Goal: Information Seeking & Learning: Learn about a topic

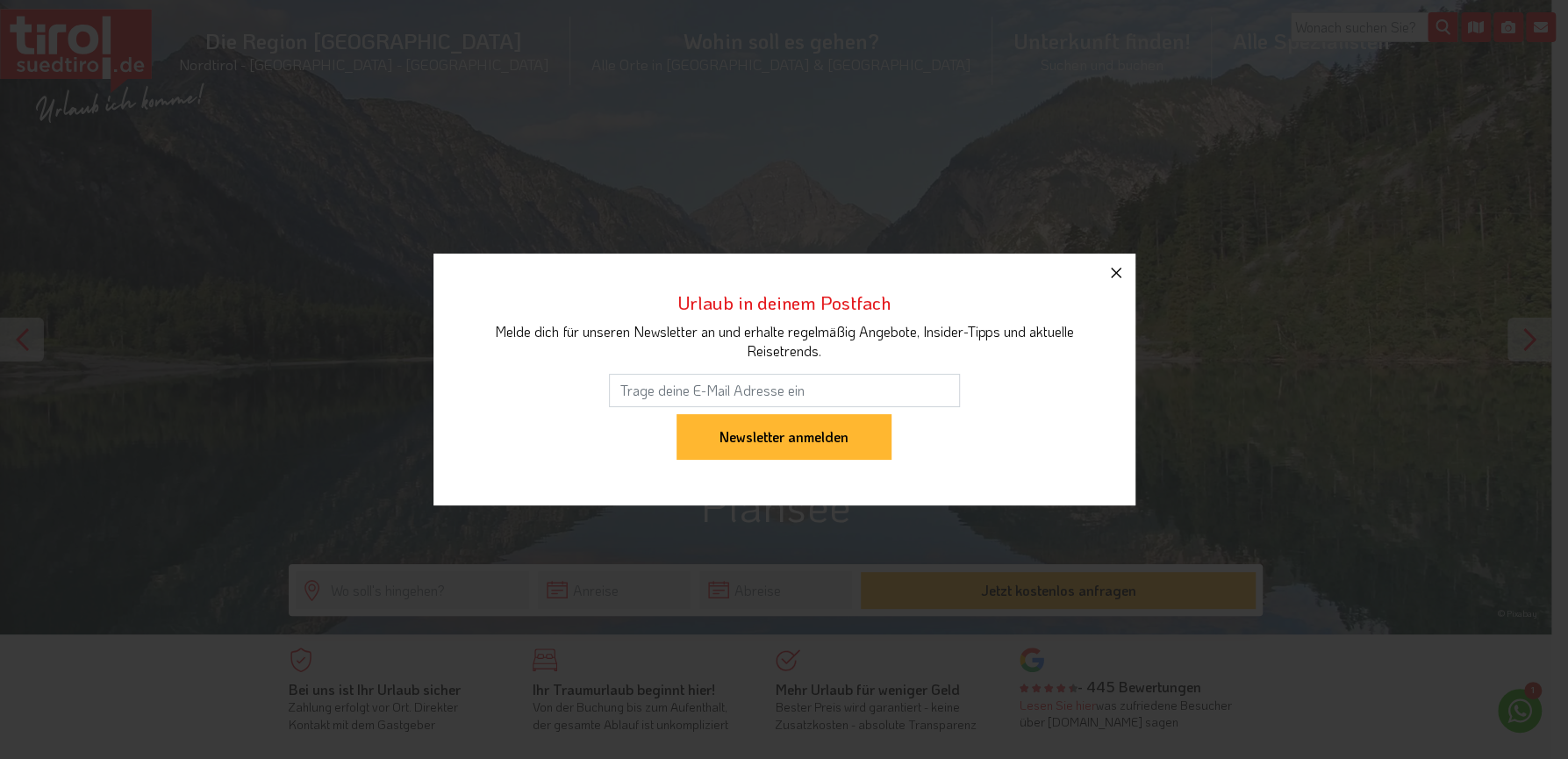
click at [1114, 271] on icon "button" at bounding box center [1115, 273] width 11 height 11
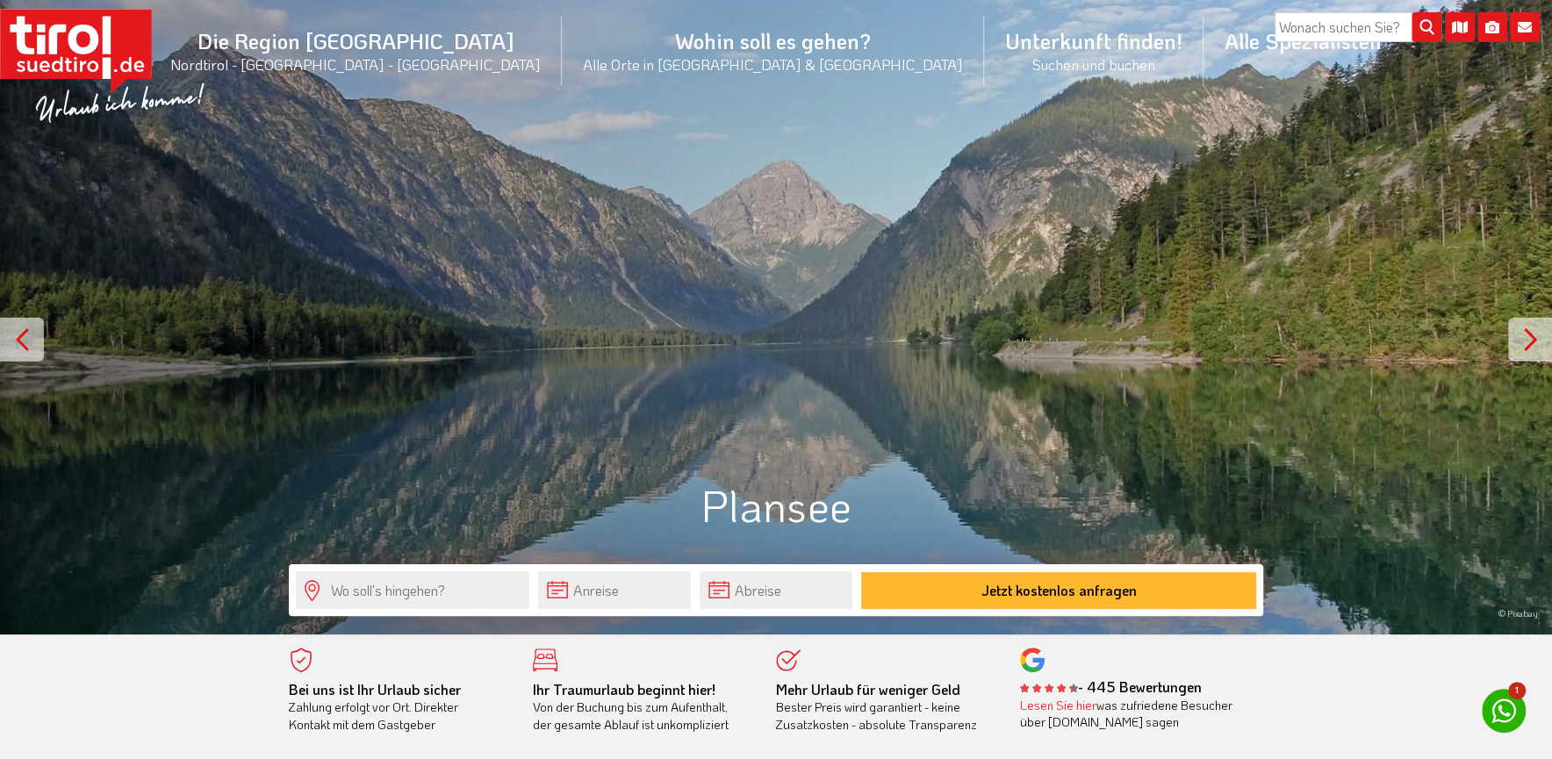
click at [1526, 339] on div at bounding box center [1530, 340] width 44 height 44
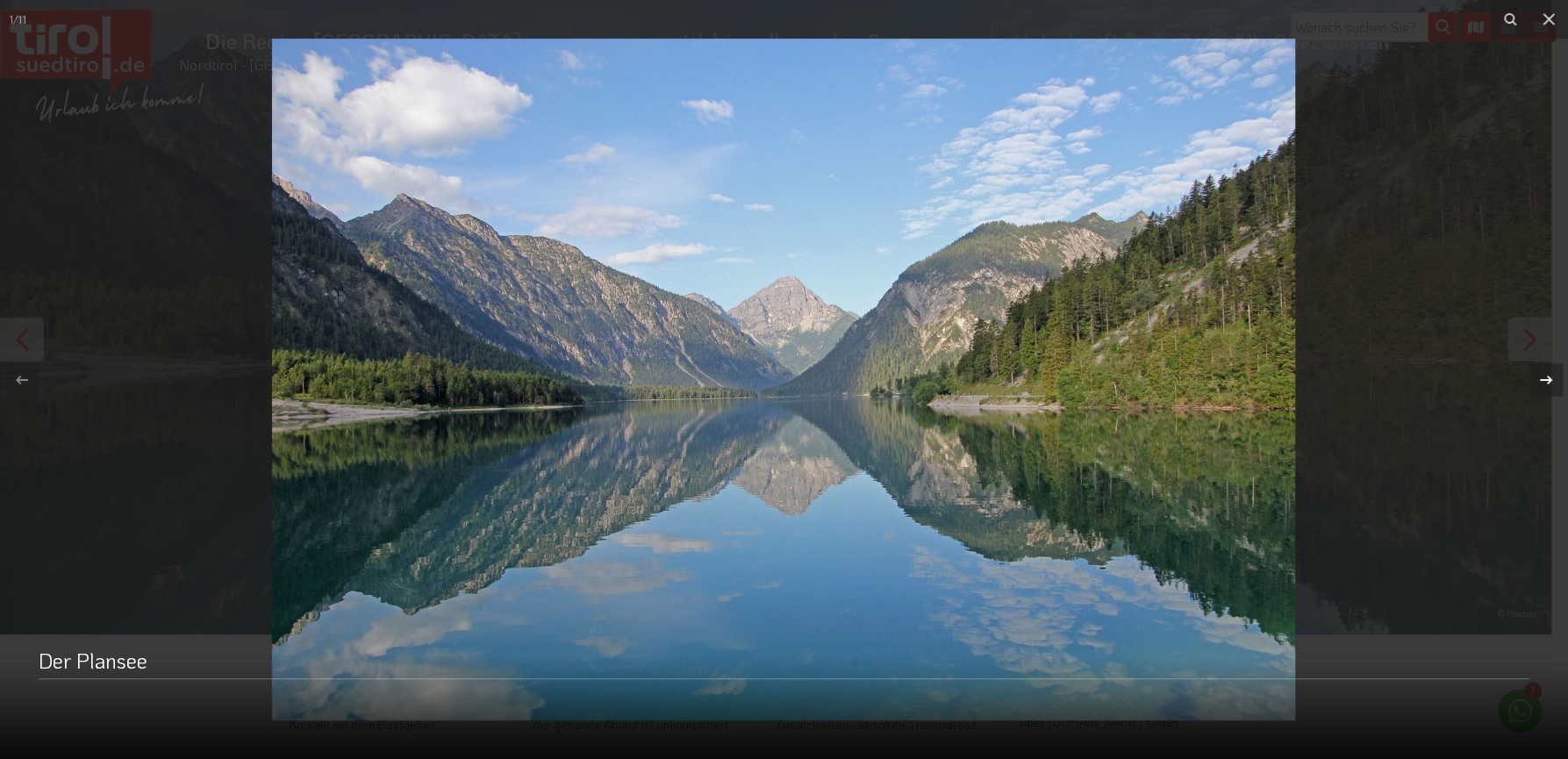
click at [1548, 379] on icon at bounding box center [1545, 379] width 12 height 9
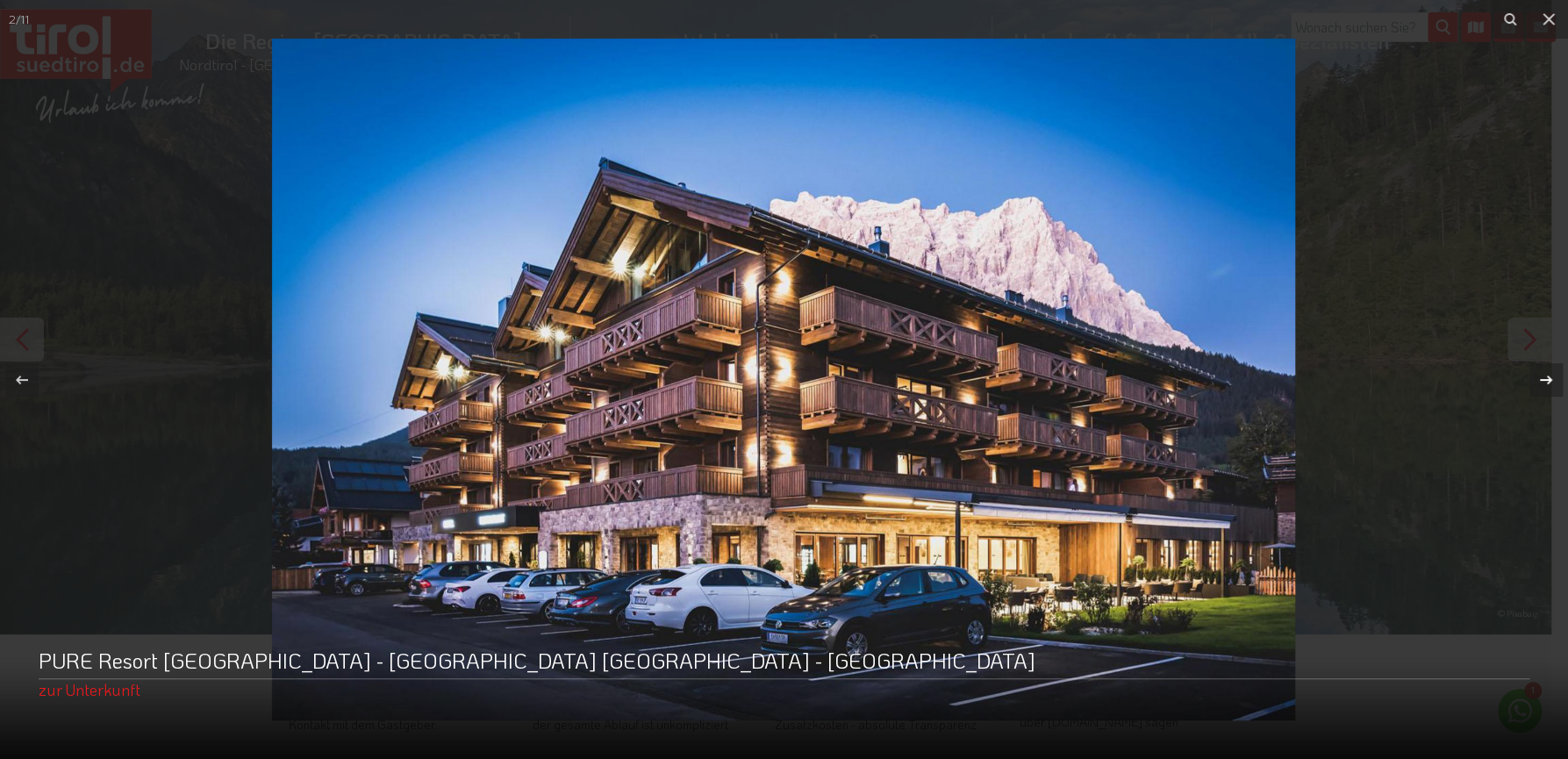
click at [1548, 379] on icon at bounding box center [1545, 379] width 12 height 9
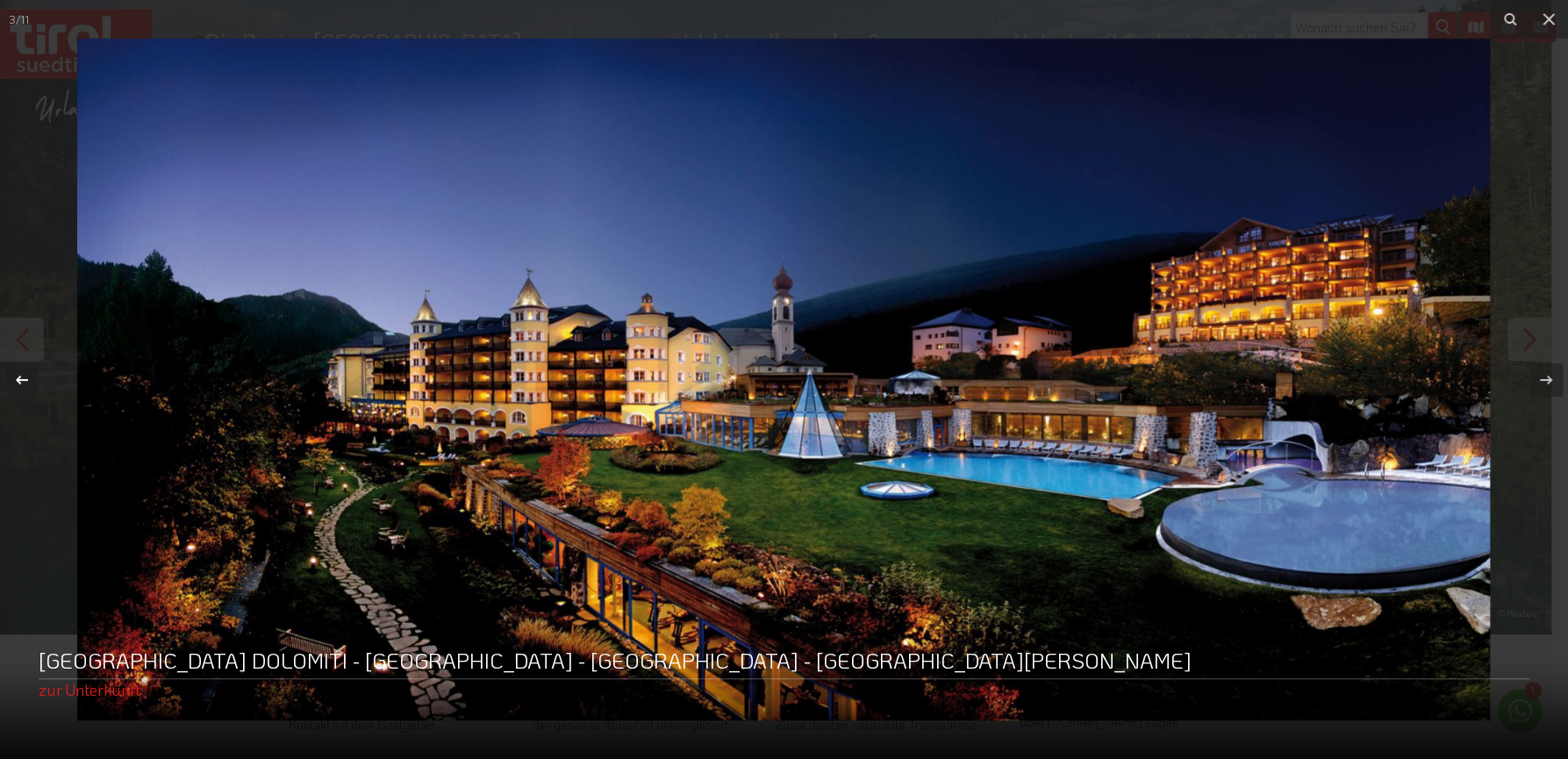
click at [25, 381] on icon at bounding box center [21, 380] width 21 height 21
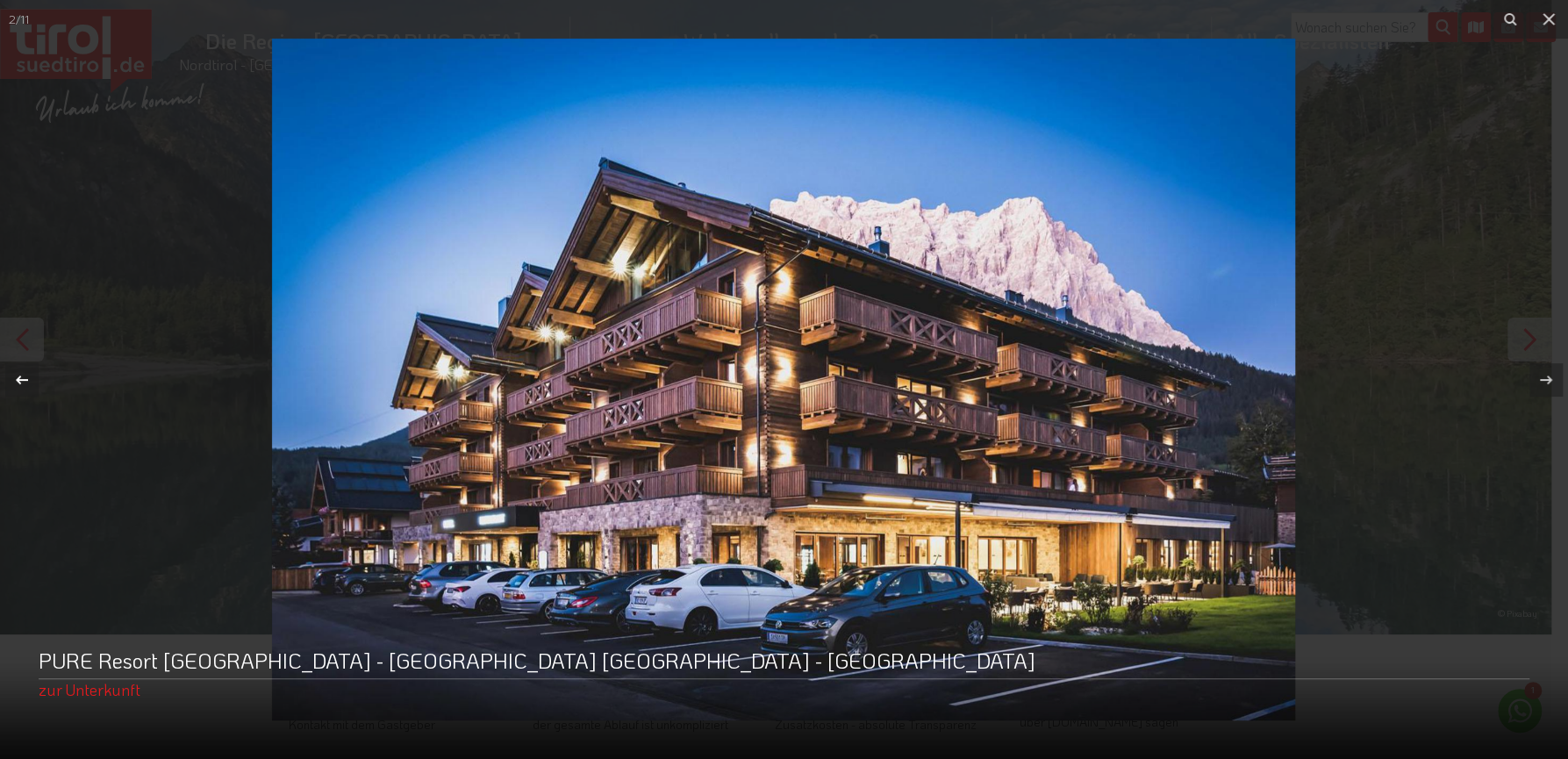
click at [25, 378] on icon at bounding box center [21, 380] width 21 height 21
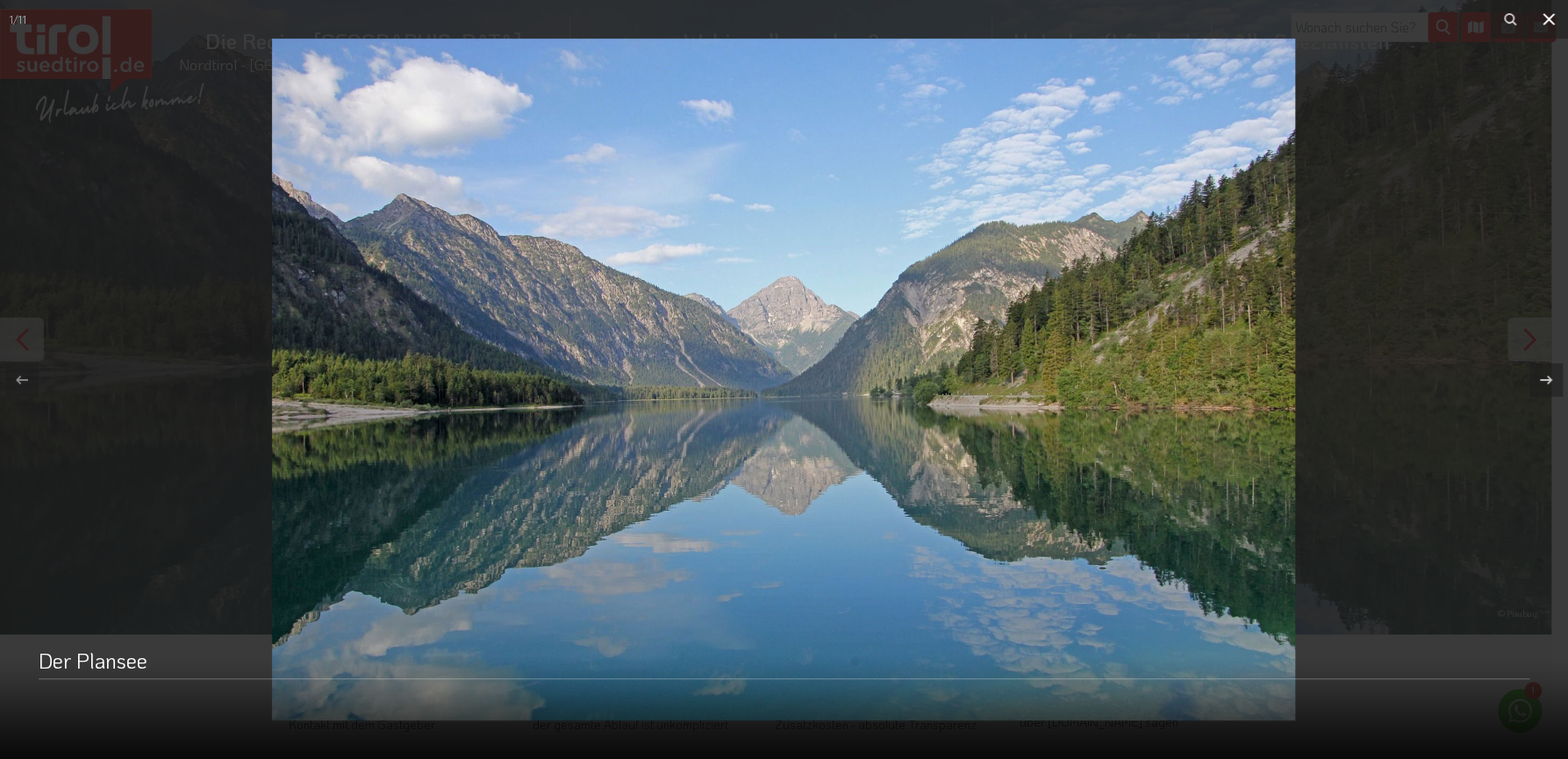
click at [1550, 18] on icon at bounding box center [1548, 19] width 12 height 12
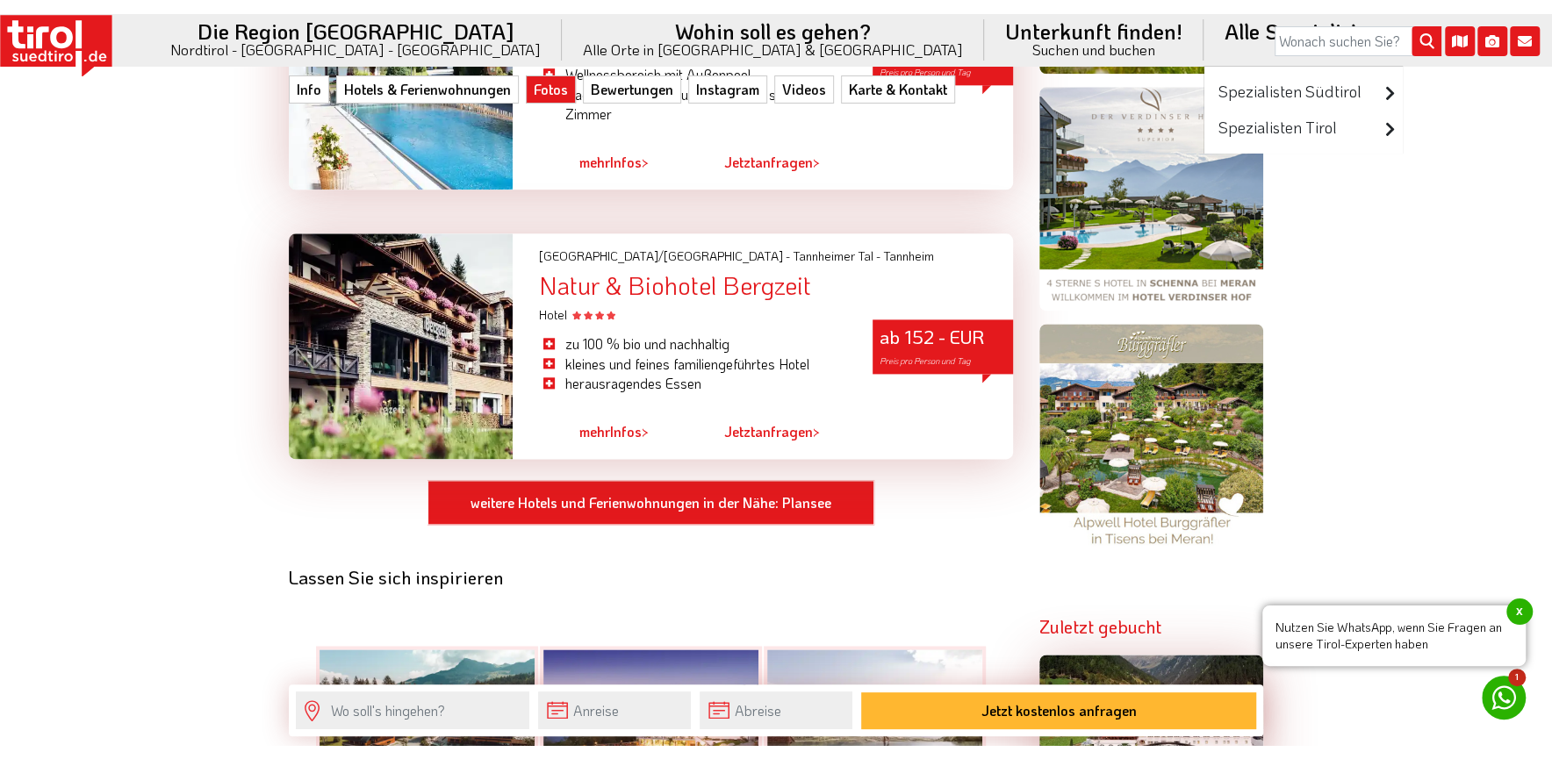
scroll to position [1599, 0]
